Goal: Information Seeking & Learning: Learn about a topic

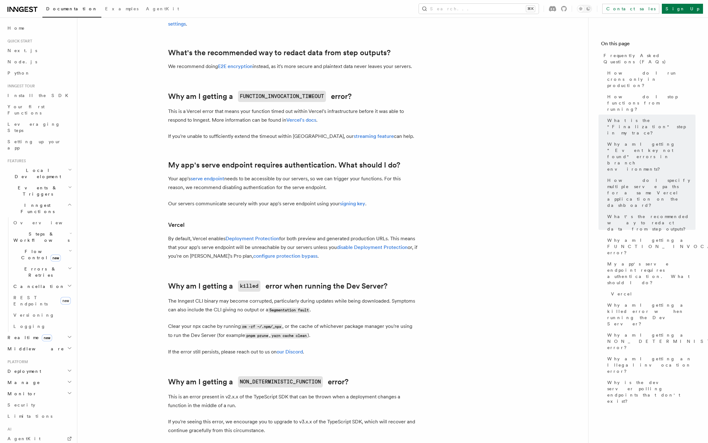
scroll to position [637, 0]
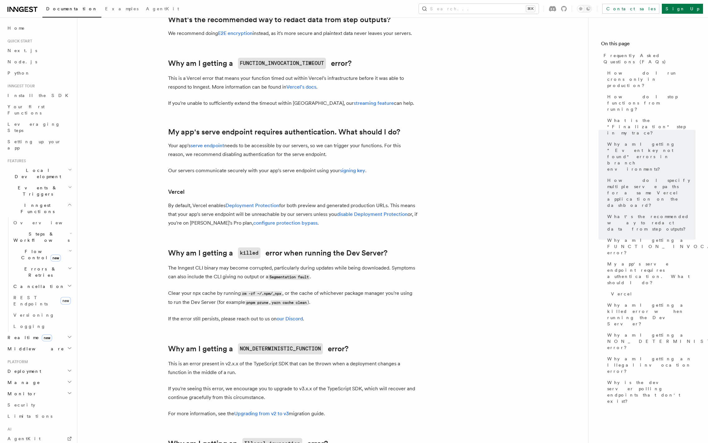
click at [495, 221] on article "Frequently Asked Questions (FAQs) How do I run crons only in production? How do…" at bounding box center [332, 102] width 491 height 1424
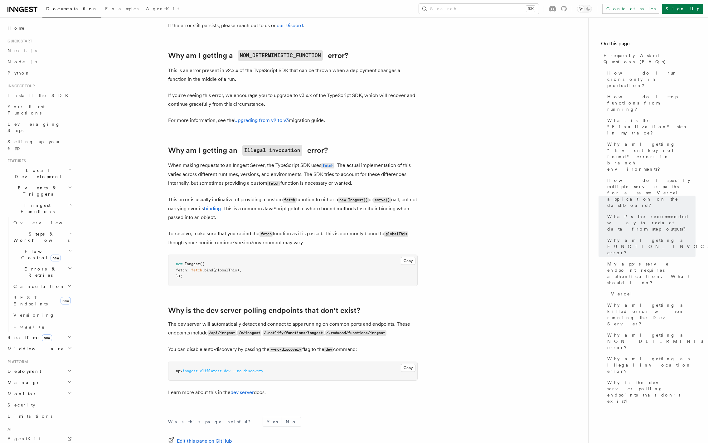
scroll to position [963, 0]
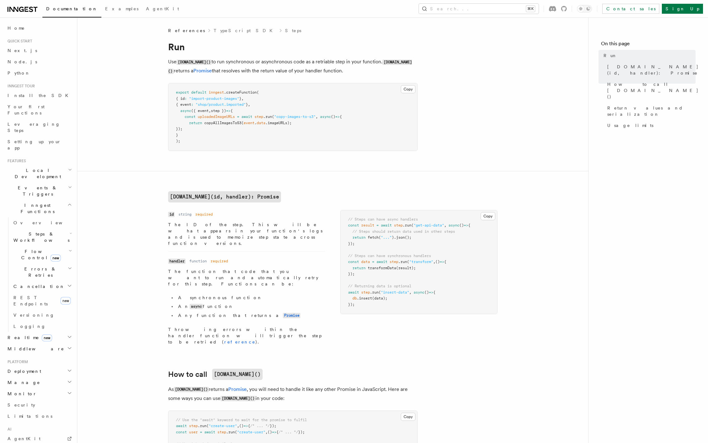
click at [398, 188] on article "References TypeScript SDK Steps Run Use step.run() to run synchronous or asynch…" at bounding box center [332, 420] width 491 height 786
click at [37, 217] on link "Overview" at bounding box center [42, 222] width 62 height 11
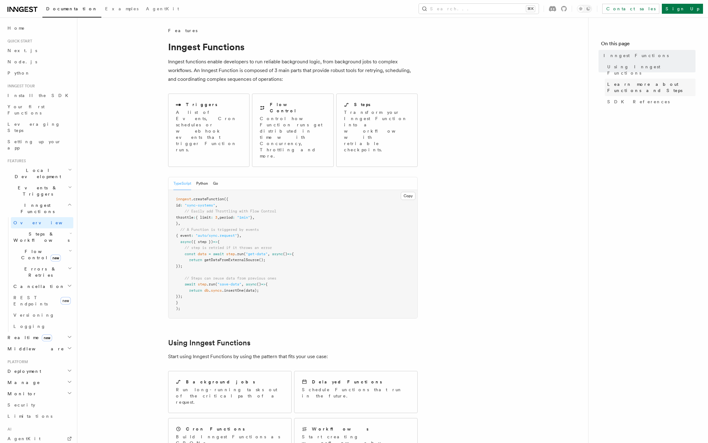
click at [644, 81] on span "Learn more about Functions and Steps" at bounding box center [651, 87] width 88 height 12
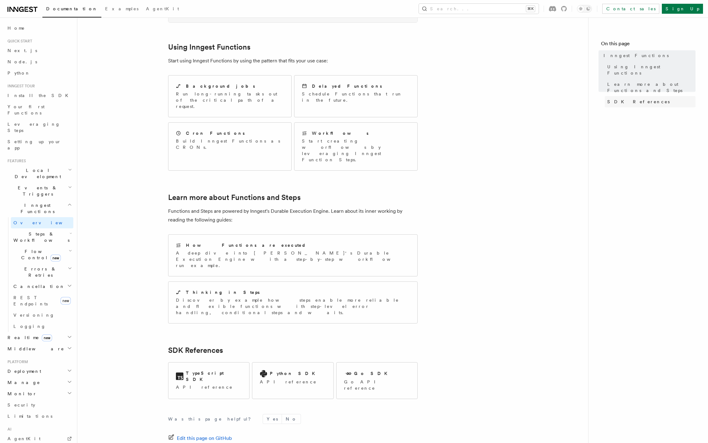
scroll to position [302, 0]
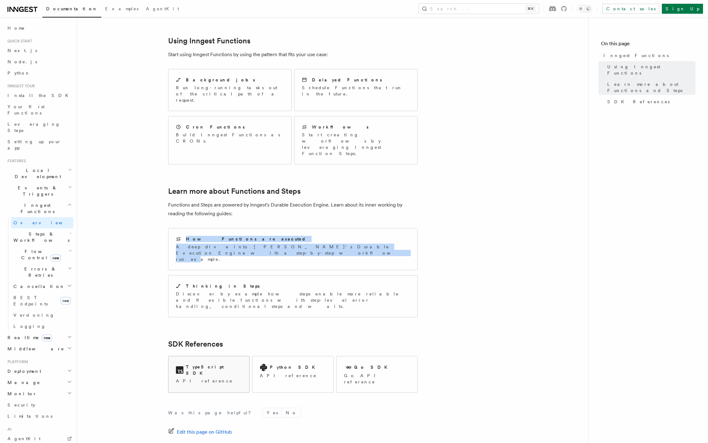
click at [205, 356] on div "TypeScript SDK API reference" at bounding box center [208, 373] width 81 height 35
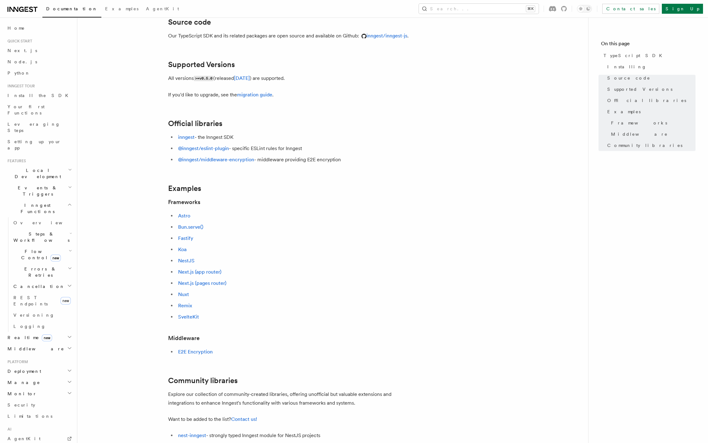
scroll to position [239, 0]
